Goal: Transaction & Acquisition: Subscribe to service/newsletter

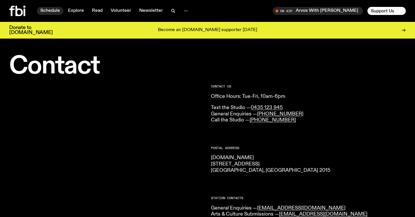
click at [50, 12] on link "Schedule" at bounding box center [50, 11] width 26 height 8
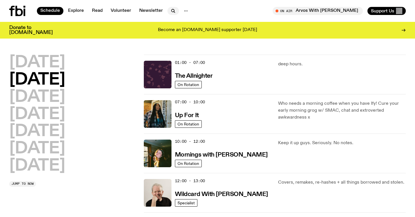
click at [171, 9] on icon "button" at bounding box center [172, 10] width 3 height 3
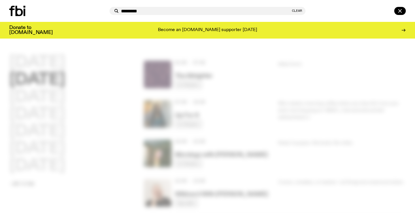
type input "*********"
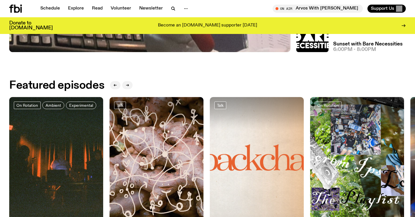
scroll to position [225, 0]
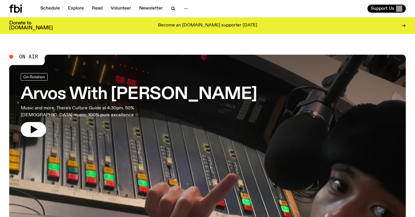
scroll to position [2, 0]
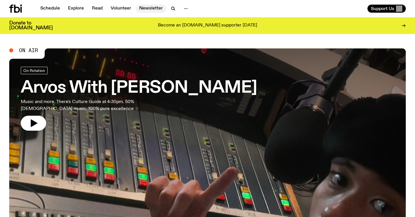
click at [153, 8] on link "Newsletter" at bounding box center [151, 9] width 31 height 8
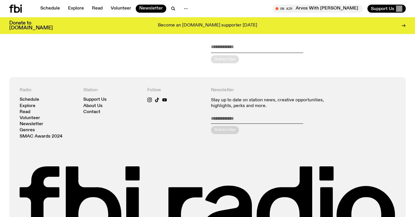
scroll to position [136, 0]
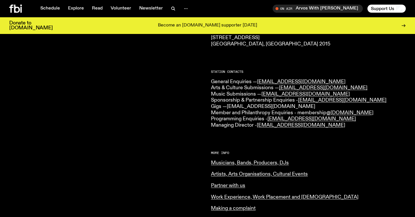
scroll to position [123, 0]
